Goal: Complete application form: Complete application form

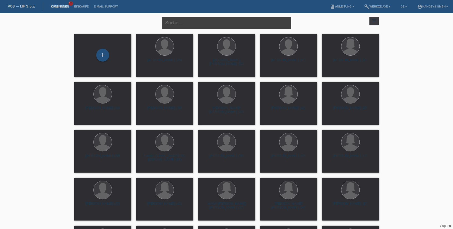
click at [229, 23] on input "text" at bounding box center [226, 23] width 129 height 12
type input "JAMES AMO"
click at [98, 57] on div "+" at bounding box center [102, 55] width 13 height 13
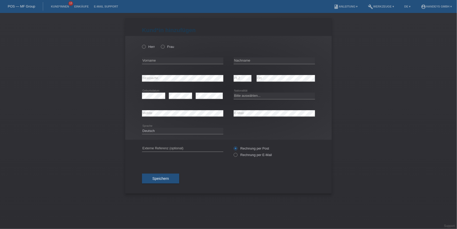
drag, startPoint x: 147, startPoint y: 45, endPoint x: 150, endPoint y: 50, distance: 6.2
click at [147, 44] on div "Herr Frau" at bounding box center [182, 46] width 81 height 11
click at [147, 47] on label "Herr" at bounding box center [148, 47] width 13 height 4
click at [145, 47] on input "Herr" at bounding box center [143, 46] width 3 height 3
radio input "true"
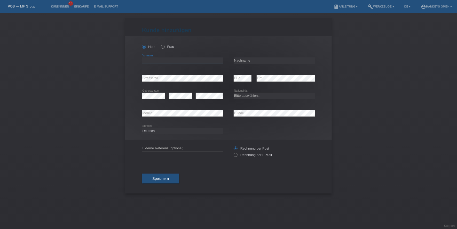
click at [156, 62] on input "text" at bounding box center [182, 60] width 81 height 6
type input "j"
type input "[PERSON_NAME]"
type input "S"
type input "[PERSON_NAME]"
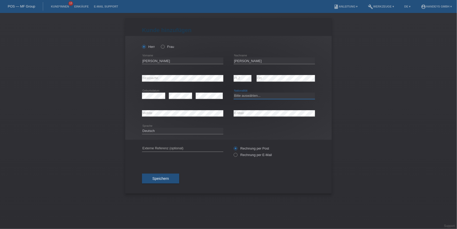
click at [249, 97] on select "Bitte auswählen... Schweiz Deutschland Liechtenstein Österreich ------------ Af…" at bounding box center [274, 95] width 81 height 6
select select "CO"
click at [234, 92] on select "Bitte auswählen... Schweiz Deutschland Liechtenstein Österreich ------------ Af…" at bounding box center [274, 95] width 81 height 6
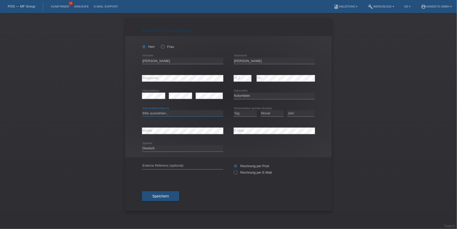
click at [152, 113] on select "Bitte auswählen... C B B - Flüchtlingsstatus Andere" at bounding box center [182, 113] width 81 height 6
select select "B"
click at [142, 110] on select "Bitte auswählen... C B B - Flüchtlingsstatus Andere" at bounding box center [182, 113] width 81 height 6
click at [249, 111] on select "Tag 01 02 03 04 05 06 07 08 09 10 11" at bounding box center [245, 113] width 23 height 6
select select "27"
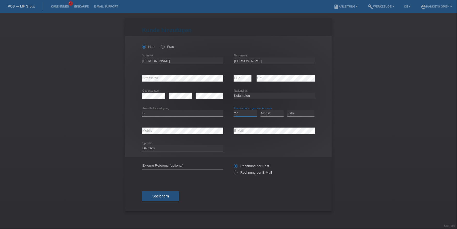
click at [234, 110] on select "Tag 01 02 03 04 05 06 07 08 09 10 11" at bounding box center [245, 113] width 23 height 6
select select "05"
select select "2001"
click at [162, 167] on input "text" at bounding box center [182, 165] width 81 height 6
type input "DERYA"
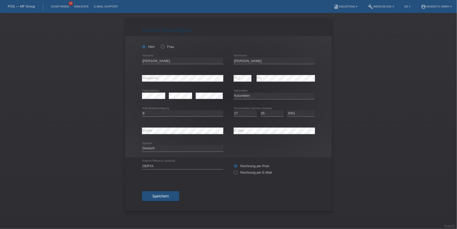
click at [158, 194] on span "Speichern" at bounding box center [160, 196] width 17 height 4
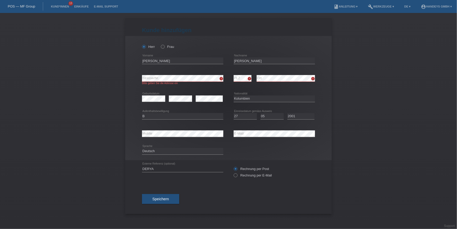
click at [216, 187] on div "Speichern" at bounding box center [228, 199] width 173 height 30
click at [154, 197] on span "Speichern" at bounding box center [160, 199] width 17 height 4
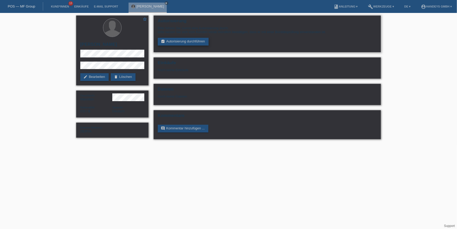
click at [179, 45] on div "Autorisierung Bitte führen Sie zuerst eine Autorisierung durch. Bitte lassen Si…" at bounding box center [267, 33] width 227 height 37
click at [181, 44] on link "assignment_turned_in Autorisierung durchführen" at bounding box center [183, 42] width 51 height 8
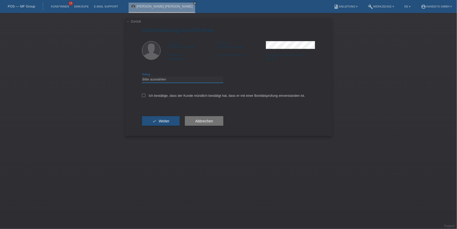
click at [172, 80] on select "Bitte auswählen CHF 1.00 - CHF 499.00 CHF 500.00 - CHF 1'999.00 CHF 2'000.00 - …" at bounding box center [182, 79] width 81 height 6
select select "3"
click at [142, 76] on select "Bitte auswählen CHF 1.00 - CHF 499.00 CHF 500.00 - CHF 1'999.00 CHF 2'000.00 - …" at bounding box center [182, 79] width 81 height 6
click at [167, 97] on div "Ich bestätige, dass der Kunde mündlich bestätigt hat, dass er mit einer Bonität…" at bounding box center [228, 97] width 173 height 18
click at [162, 95] on label "Ich bestätige, dass der Kunde mündlich bestätigt hat, dass er mit einer Bonität…" at bounding box center [223, 95] width 163 height 4
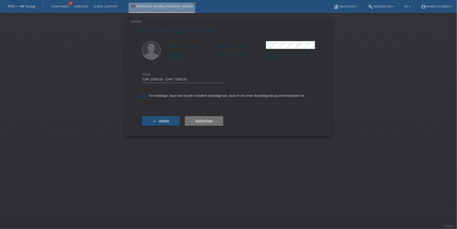
click at [145, 95] on input "Ich bestätige, dass der Kunde mündlich bestätigt hat, dass er mit einer Bonität…" at bounding box center [143, 94] width 3 height 3
checkbox input "true"
click at [156, 122] on button "check Weiter" at bounding box center [161, 121] width 38 height 10
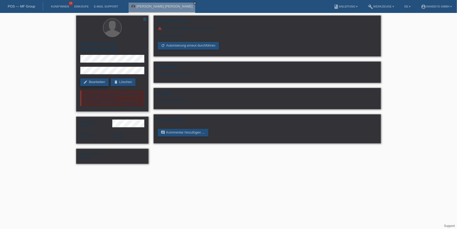
click at [102, 83] on link "edit Bearbeiten" at bounding box center [94, 82] width 28 height 8
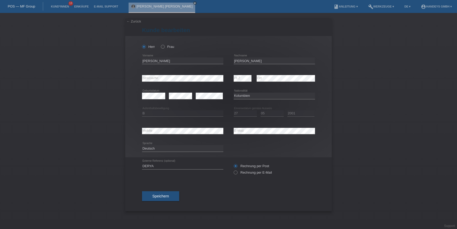
select select "CO"
select select "B"
select select "27"
select select "05"
select select "2001"
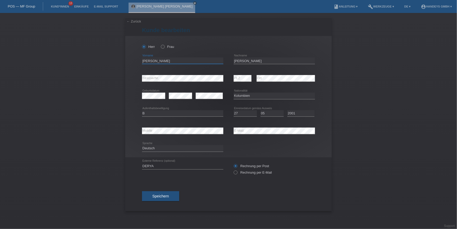
click at [147, 60] on input "[PERSON_NAME]" at bounding box center [182, 60] width 81 height 6
click at [241, 60] on input "[PERSON_NAME]" at bounding box center [274, 60] width 81 height 6
drag, startPoint x: 161, startPoint y: 60, endPoint x: 130, endPoint y: 60, distance: 31.0
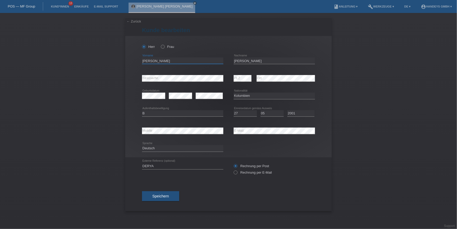
click at [130, 60] on div "[PERSON_NAME] Frau [PERSON_NAME] error Vorname" at bounding box center [228, 96] width 207 height 121
drag, startPoint x: 273, startPoint y: 60, endPoint x: 222, endPoint y: 58, distance: 51.7
click at [222, 58] on div "[PERSON_NAME] error Vorname [PERSON_NAME] error Nachname" at bounding box center [228, 61] width 173 height 18
click at [221, 128] on div "error Mobile error E-Mail" at bounding box center [228, 131] width 173 height 18
